Goal: Transaction & Acquisition: Subscribe to service/newsletter

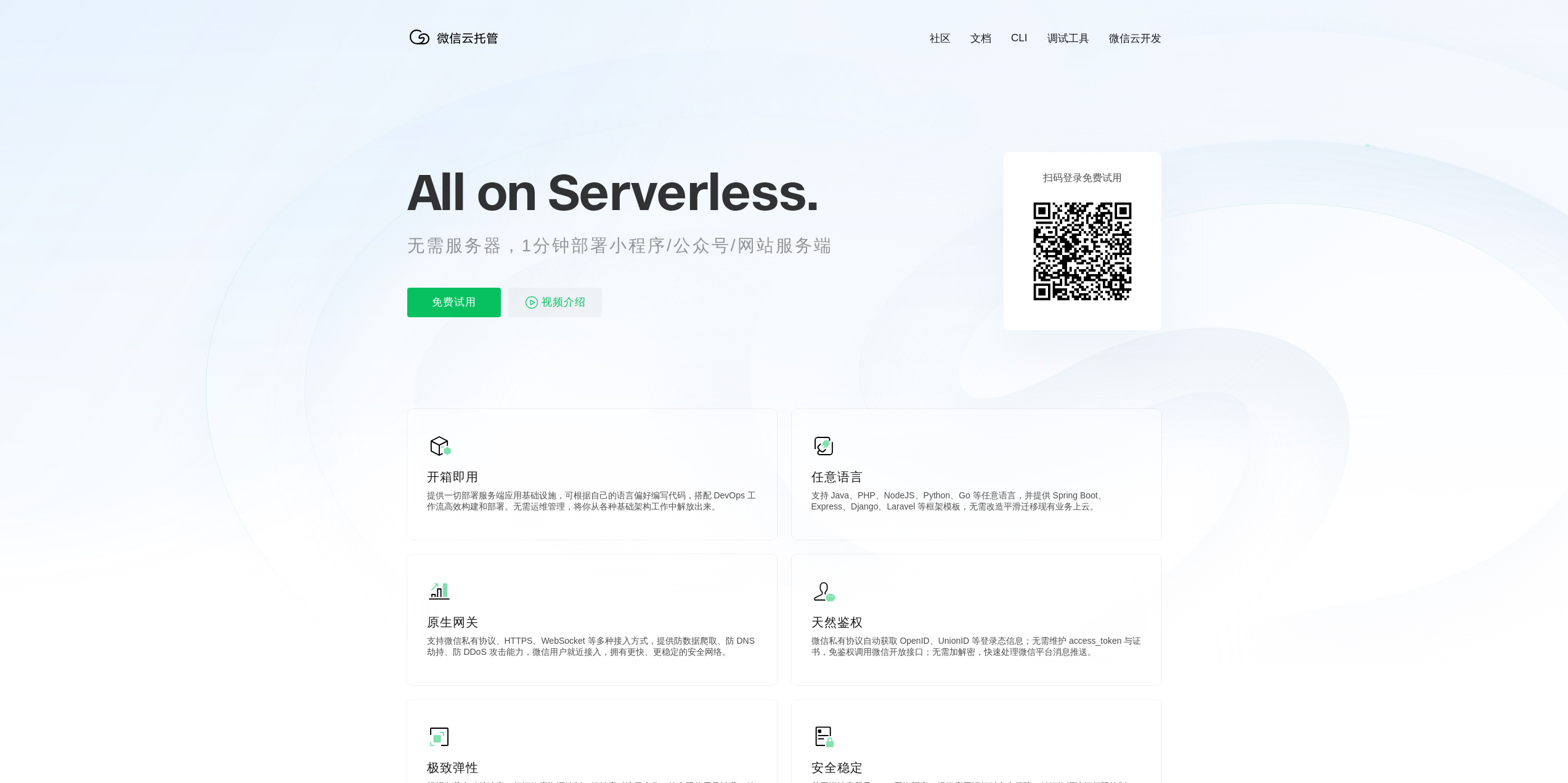
scroll to position [0, 2192]
click at [463, 307] on p "免费试用" at bounding box center [453, 303] width 94 height 30
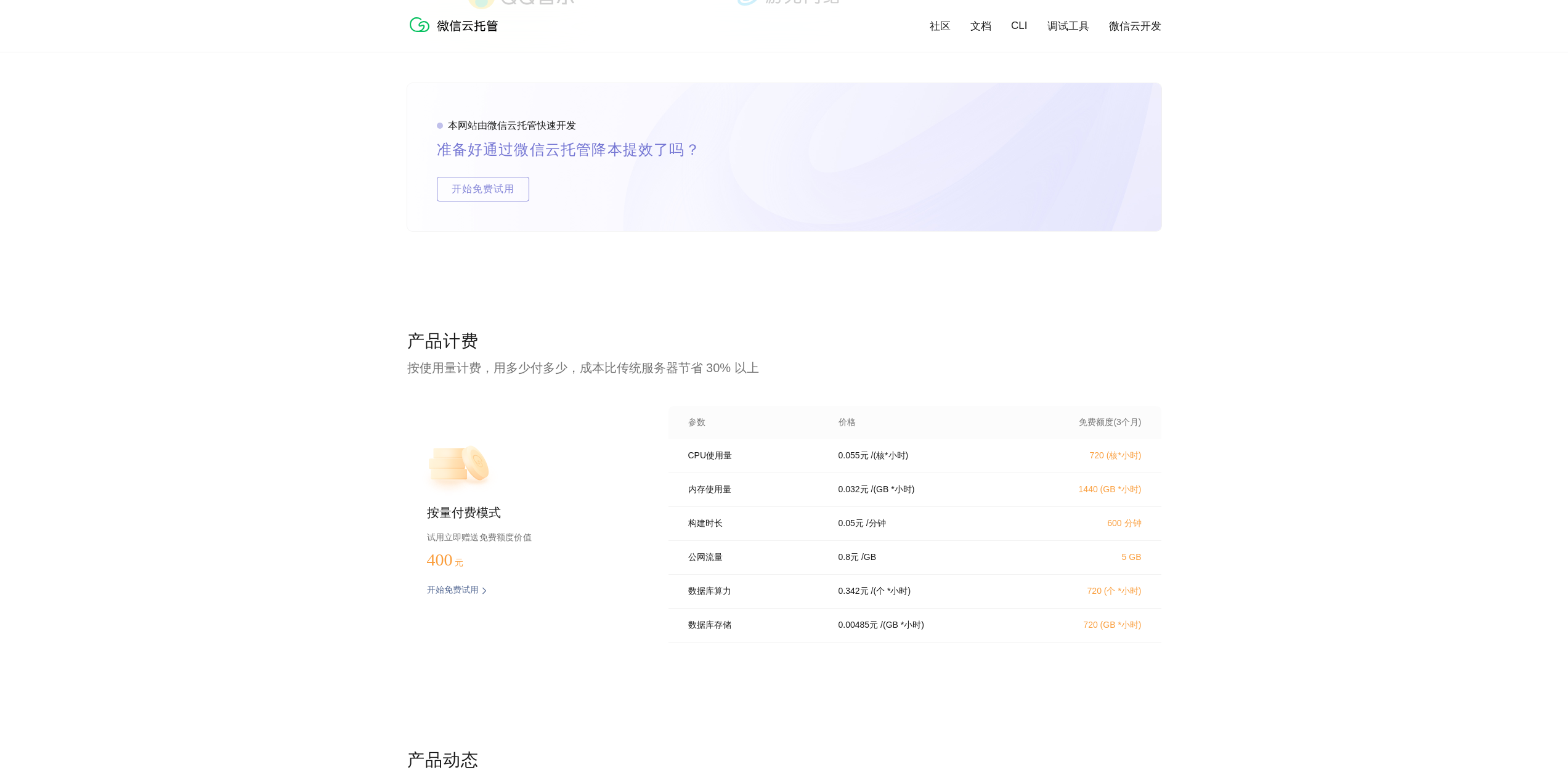
scroll to position [2218, 0]
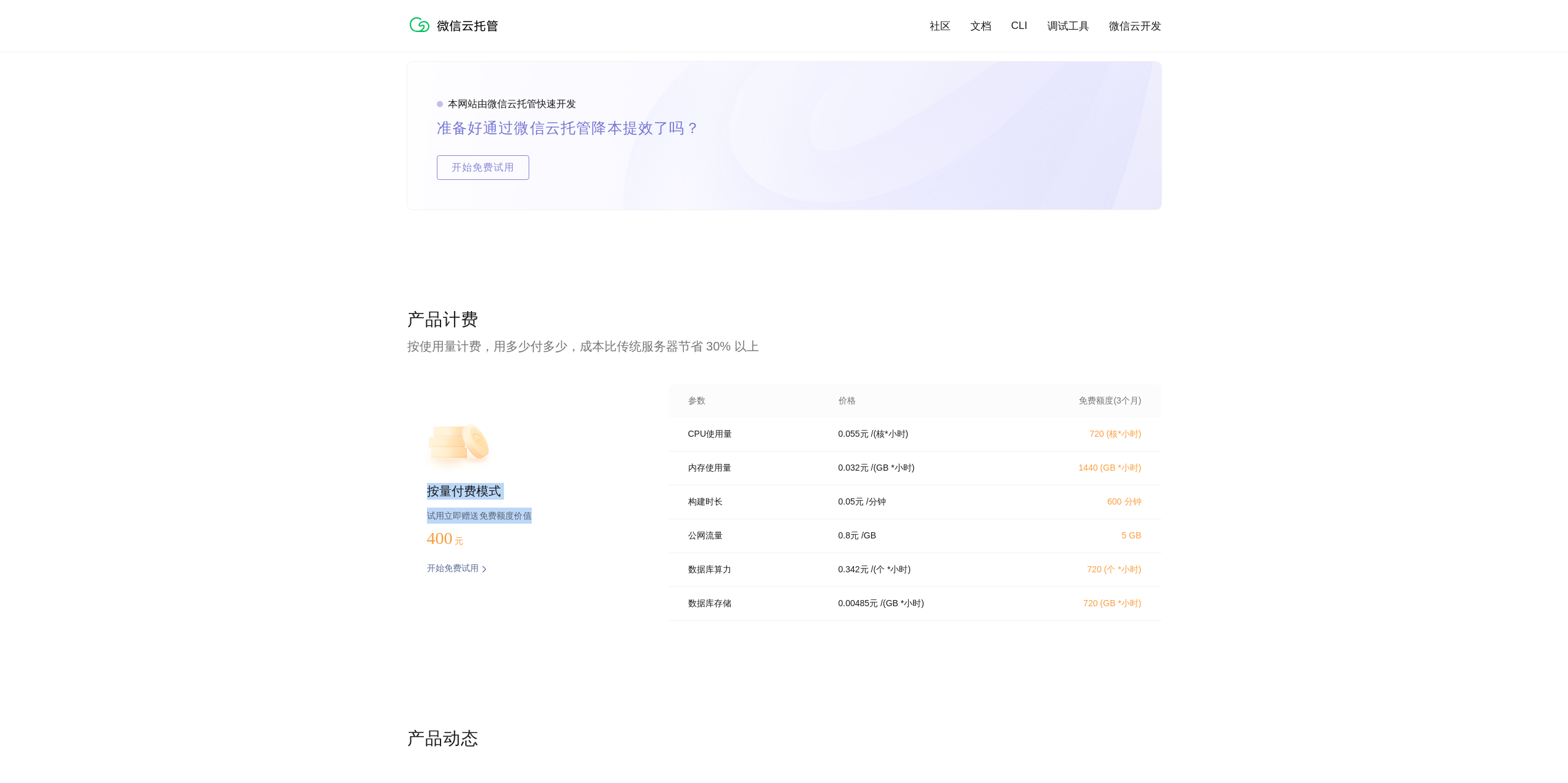
drag, startPoint x: 422, startPoint y: 490, endPoint x: 587, endPoint y: 516, distance: 167.0
click at [587, 516] on div "按量付费模式 试用立即赠送免费额度价值 400 元 开始免费试用 预估费用" at bounding box center [517, 507] width 222 height 244
click at [587, 516] on p "试用立即赠送免费额度价值" at bounding box center [527, 515] width 202 height 16
drag, startPoint x: 691, startPoint y: 422, endPoint x: 1203, endPoint y: 482, distance: 515.5
click at [1203, 482] on div "产品计费 按使用量计费，用多少付多少，成本比传统服务器节省 30% 以上 按量付费模式 试用立即赠送免费额度价值 400 元 开始免费试用 预估费用 参数 价…" at bounding box center [784, 517] width 1568 height 419
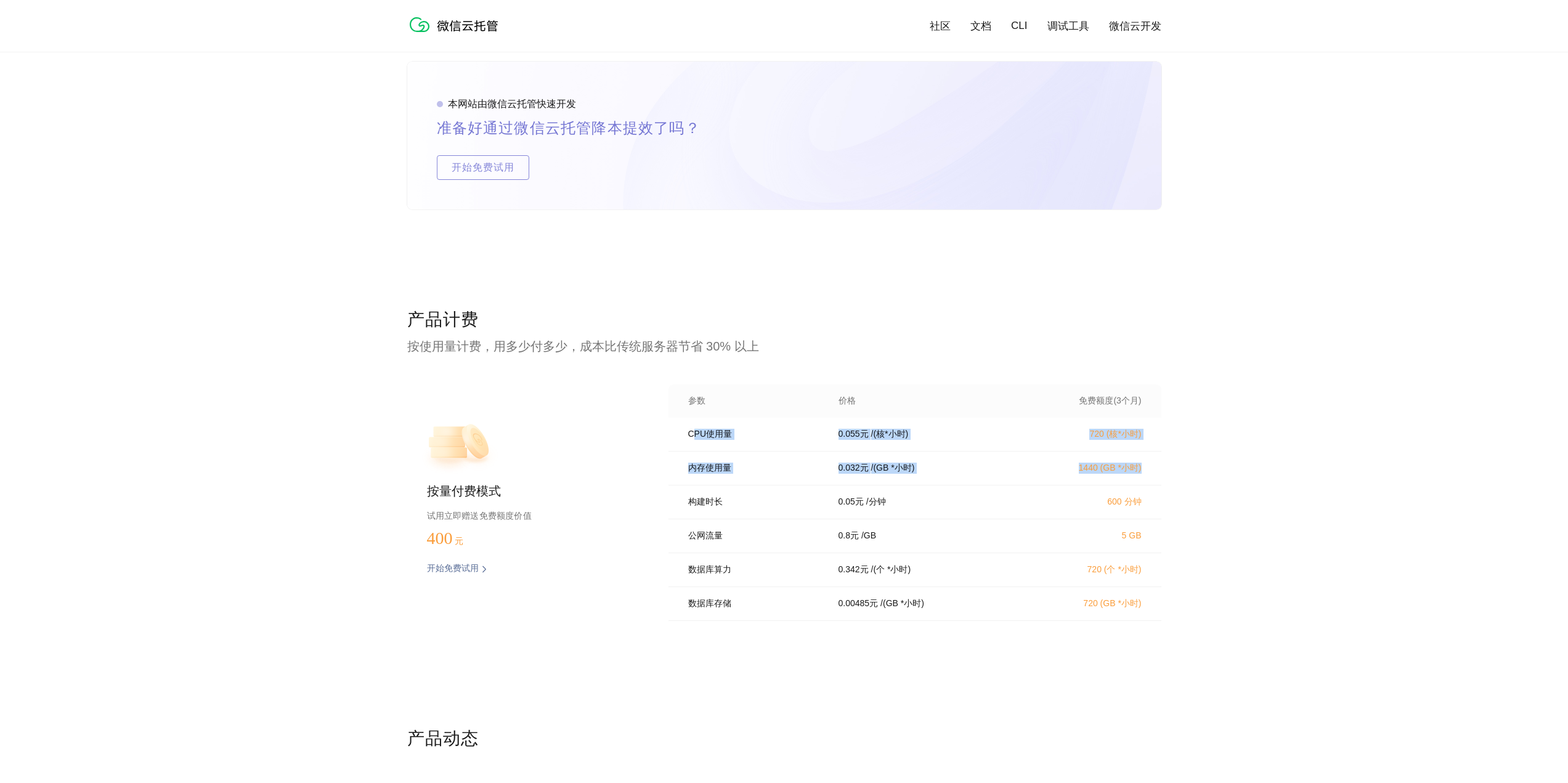
click at [1195, 479] on div at bounding box center [1195, 479] width 0 height 0
click at [1279, 615] on div "产品计费 按使用量计费，用多少付多少，成本比传统服务器节省 30% 以上 按量付费模式 试用立即赠送免费额度价值 400 元 开始免费试用 预估费用 参数 价…" at bounding box center [784, 517] width 1568 height 419
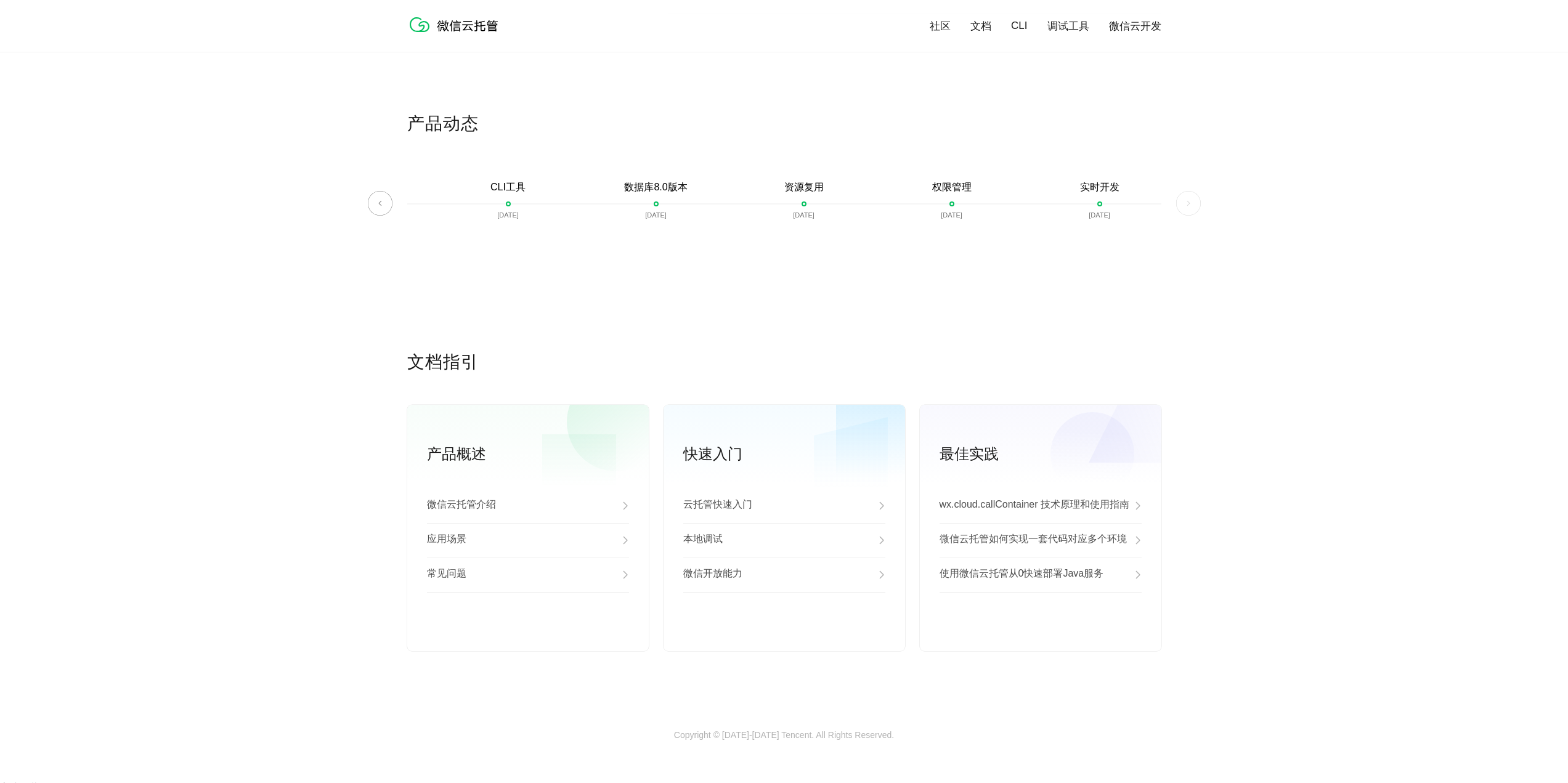
scroll to position [2838, 0]
click at [888, 335] on div "产品动态 微信云托管开启内测 2021-06-22 微信云托管公测 2021-07-22 客服技术支持上线 2021-07-29 自定义域名上线 2021-0…" at bounding box center [784, 226] width 754 height 238
click at [755, 507] on div "云托管快速入门" at bounding box center [784, 501] width 202 height 35
click at [734, 548] on div "本地调试" at bounding box center [784, 536] width 202 height 35
